Goal: Task Accomplishment & Management: Manage account settings

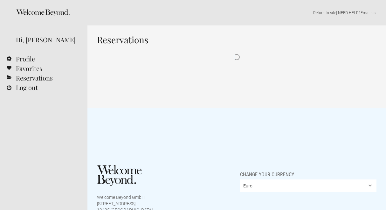
select select "EUR"
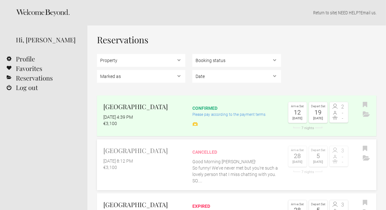
click at [255, 166] on p "Good Morning [PERSON_NAME]! So funny! We've never met but you're such a lovely …" at bounding box center [236, 170] width 88 height 25
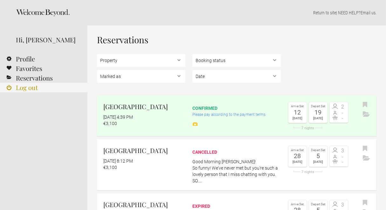
click at [28, 87] on link "Log out" at bounding box center [43, 88] width 87 height 10
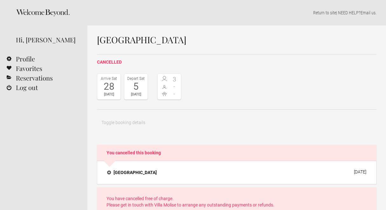
select select "EUR"
